Goal: Use online tool/utility: Utilize a website feature to perform a specific function

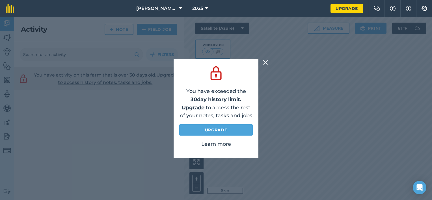
click at [265, 62] on img at bounding box center [265, 62] width 5 height 7
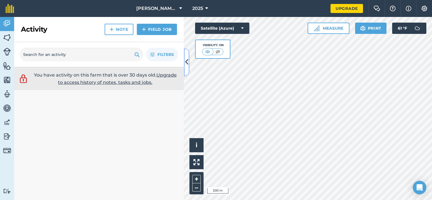
click at [187, 64] on icon at bounding box center [186, 62] width 3 height 10
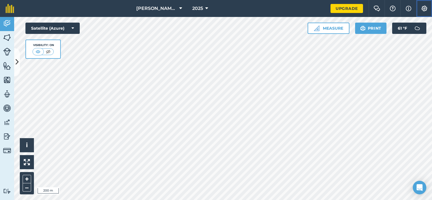
click at [425, 8] on img at bounding box center [424, 9] width 7 height 6
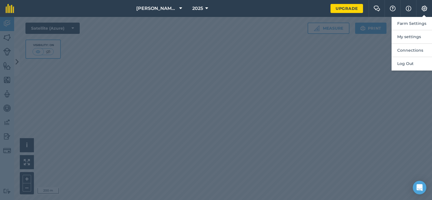
click at [389, 62] on div at bounding box center [216, 108] width 432 height 183
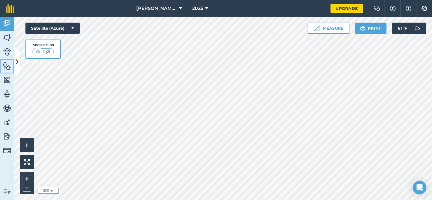
click at [7, 64] on img at bounding box center [7, 66] width 8 height 8
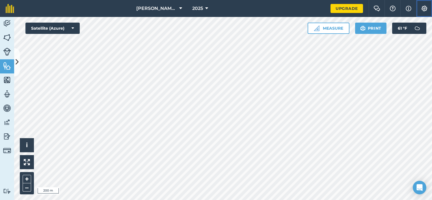
click at [424, 8] on img at bounding box center [424, 9] width 7 height 6
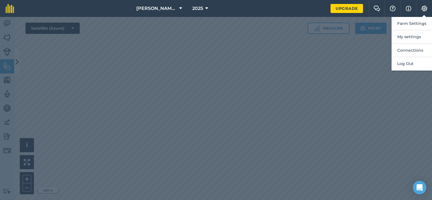
click at [384, 50] on div at bounding box center [216, 108] width 432 height 183
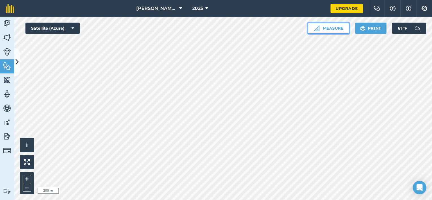
click at [329, 28] on button "Measure" at bounding box center [329, 28] width 42 height 11
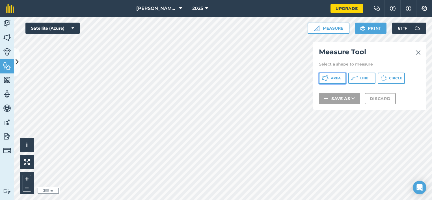
click at [336, 76] on span "Area" at bounding box center [336, 78] width 10 height 5
click at [419, 54] on img at bounding box center [418, 52] width 5 height 7
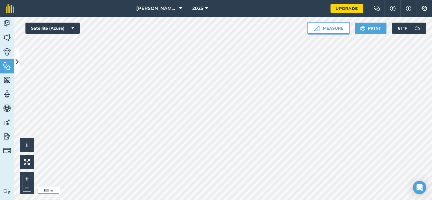
click at [329, 27] on button "Measure" at bounding box center [329, 28] width 42 height 11
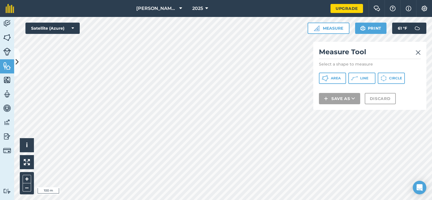
click at [417, 51] on img at bounding box center [418, 52] width 5 height 7
